Goal: Information Seeking & Learning: Learn about a topic

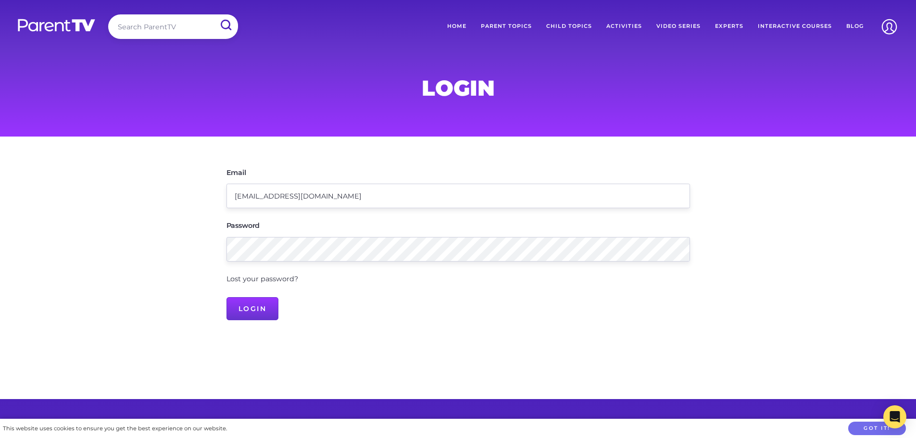
type input "[EMAIL_ADDRESS][DOMAIN_NAME]"
click at [248, 315] on input "Login" at bounding box center [253, 308] width 52 height 23
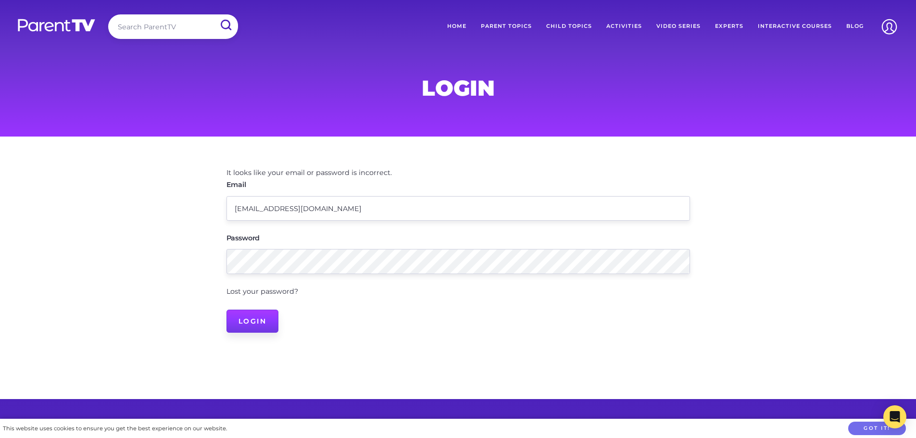
click at [241, 318] on input "Login" at bounding box center [253, 321] width 52 height 23
click at [404, 203] on input "hello@beehiveonhadfield.com.au" at bounding box center [459, 208] width 464 height 25
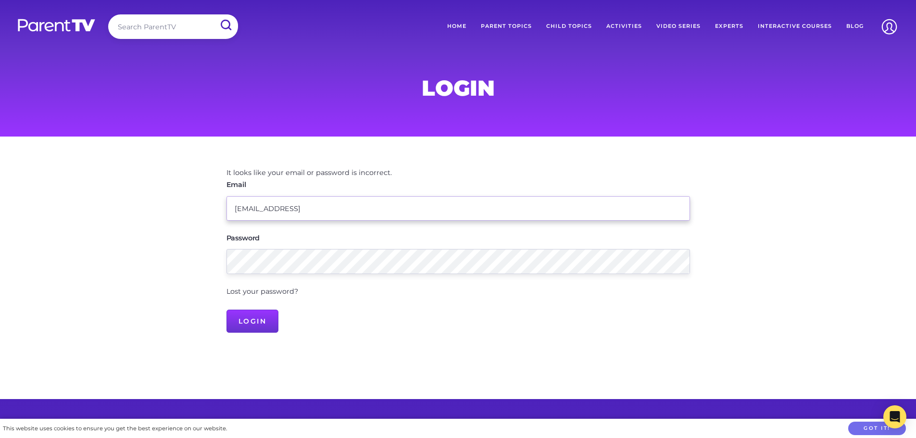
type input "hello@beehiveonhadfield.com.au"
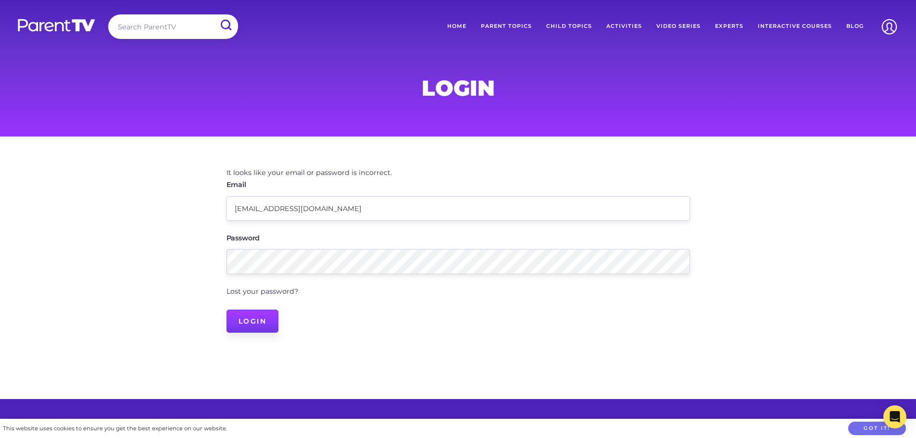
click at [239, 323] on input "Login" at bounding box center [253, 321] width 52 height 23
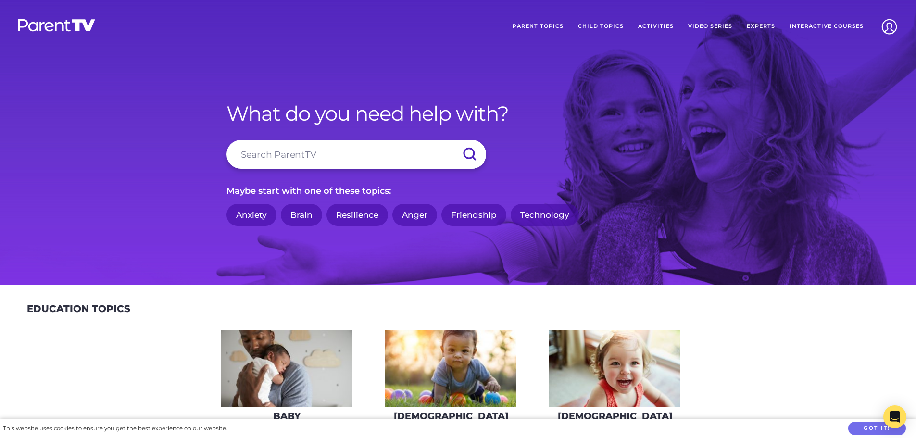
click at [531, 21] on link "Parent Topics" at bounding box center [537, 26] width 65 height 24
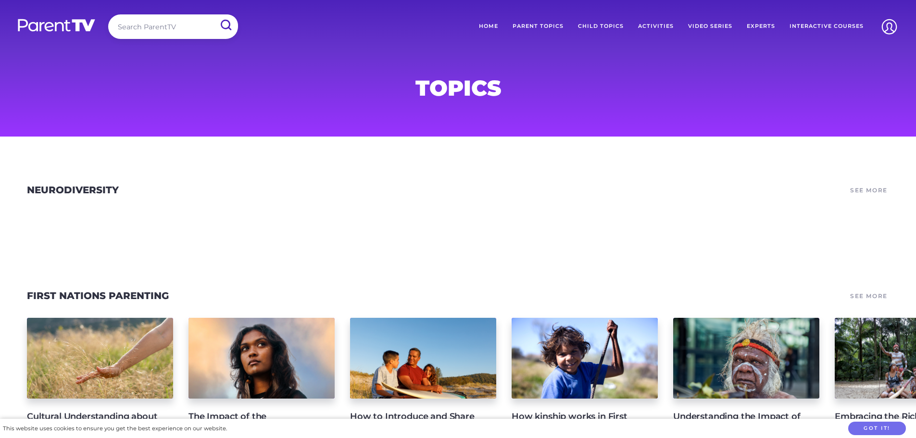
scroll to position [192, 0]
